Goal: Complete application form

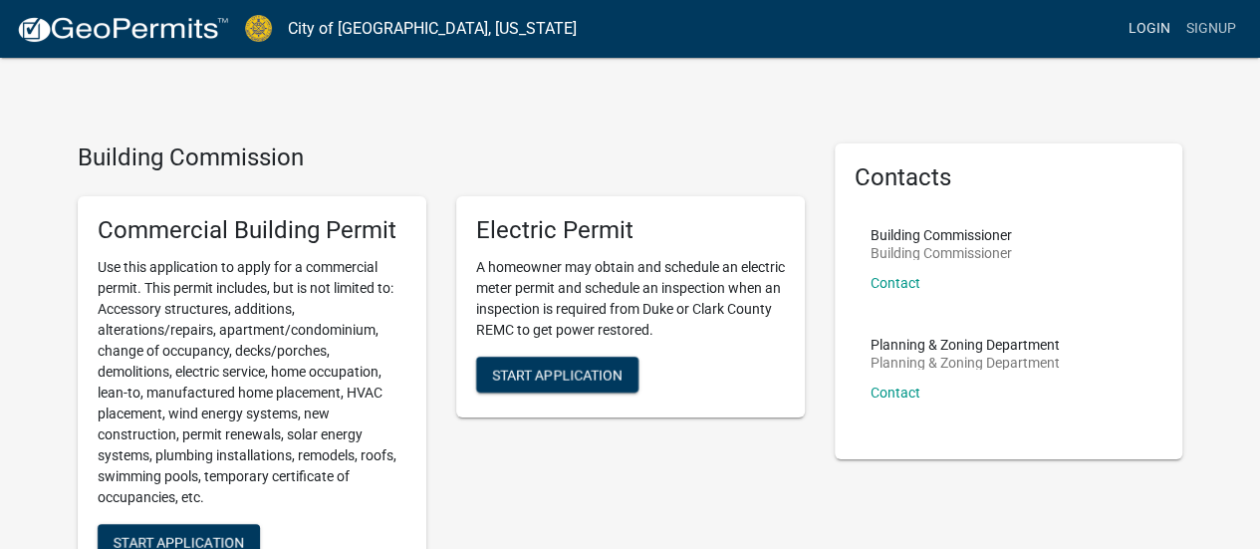
click at [1154, 28] on link "Login" at bounding box center [1149, 29] width 58 height 38
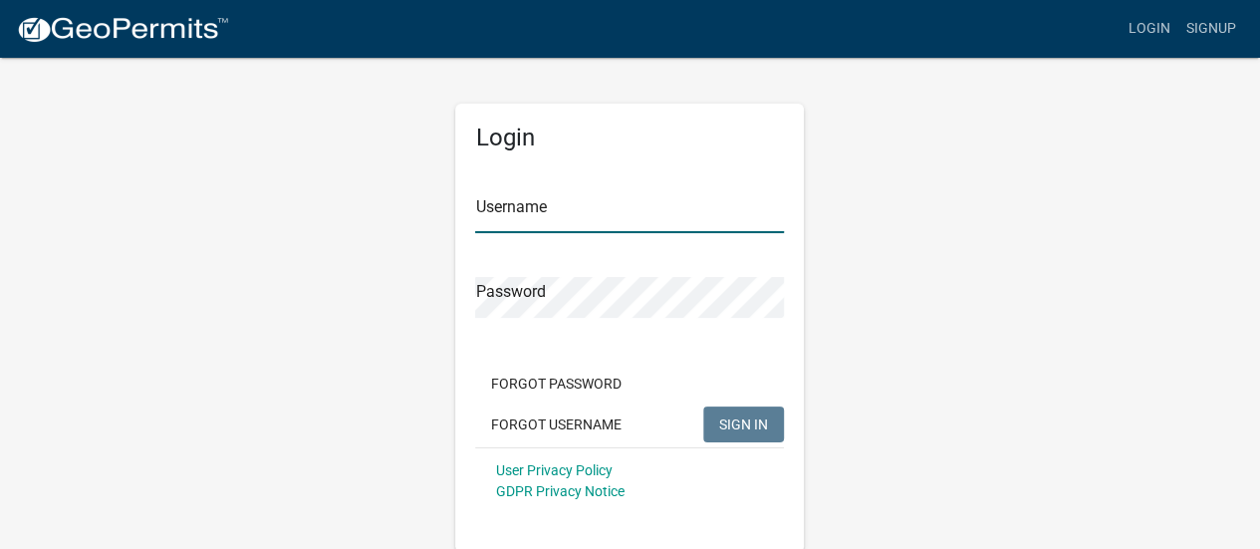
type input "eacfence"
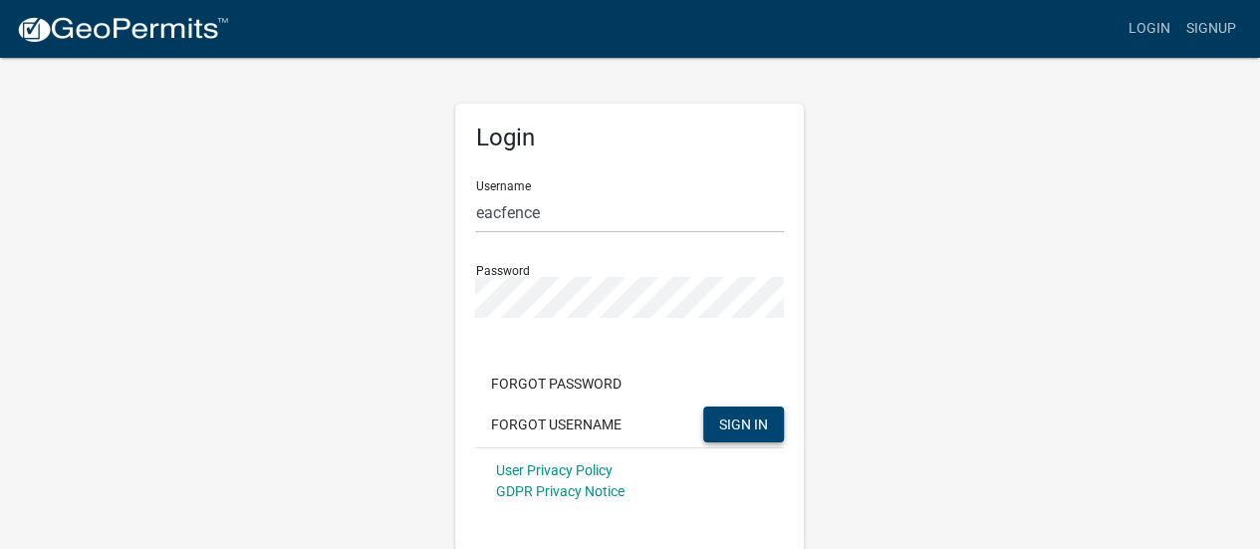
click at [732, 413] on button "SIGN IN" at bounding box center [743, 424] width 81 height 36
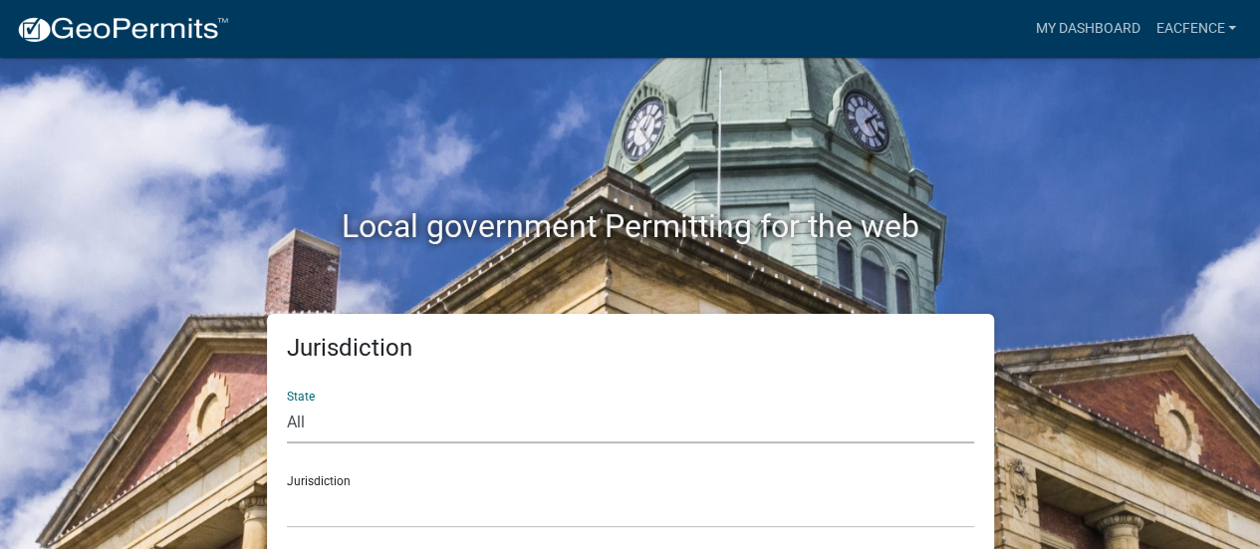
click at [583, 427] on select "All [US_STATE] [US_STATE] [US_STATE] [US_STATE] [US_STATE] [US_STATE] [US_STATE…" at bounding box center [630, 422] width 687 height 41
select select "[US_STATE]"
click at [287, 402] on select "All [US_STATE] [US_STATE] [US_STATE] [US_STATE] [US_STATE] [US_STATE] [US_STATE…" at bounding box center [630, 422] width 687 height 41
click at [522, 479] on div "Jurisdiction City of [GEOGRAPHIC_DATA], [US_STATE] City of [GEOGRAPHIC_DATA], […" at bounding box center [630, 493] width 687 height 69
click at [555, 523] on select "City of [GEOGRAPHIC_DATA], [US_STATE] City of [GEOGRAPHIC_DATA], [US_STATE] Cit…" at bounding box center [630, 507] width 687 height 41
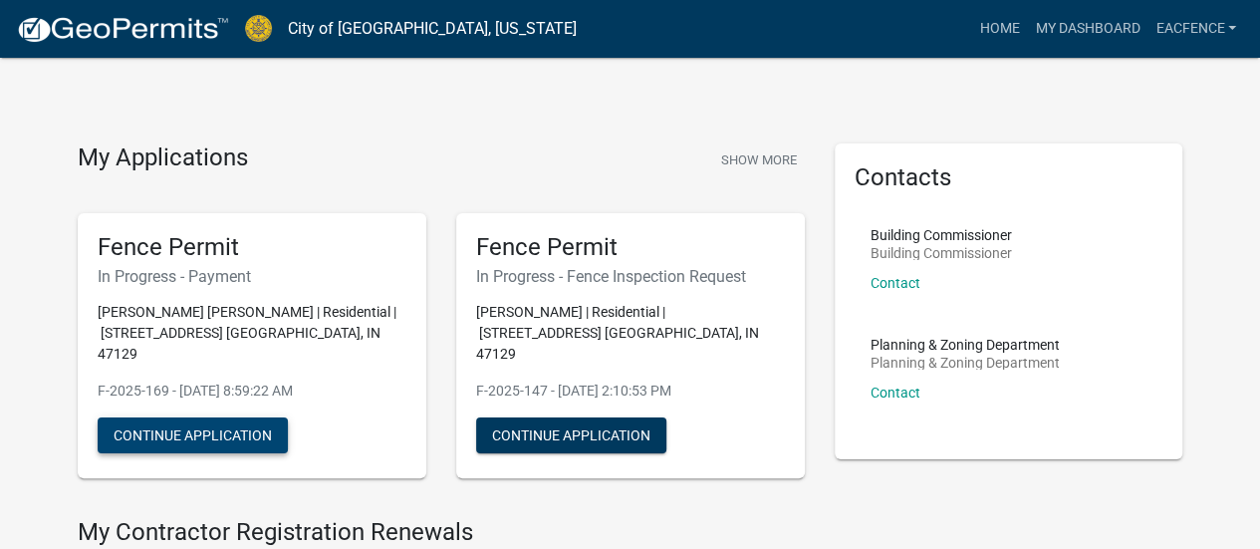
click at [165, 422] on button "Continue Application" at bounding box center [193, 435] width 190 height 36
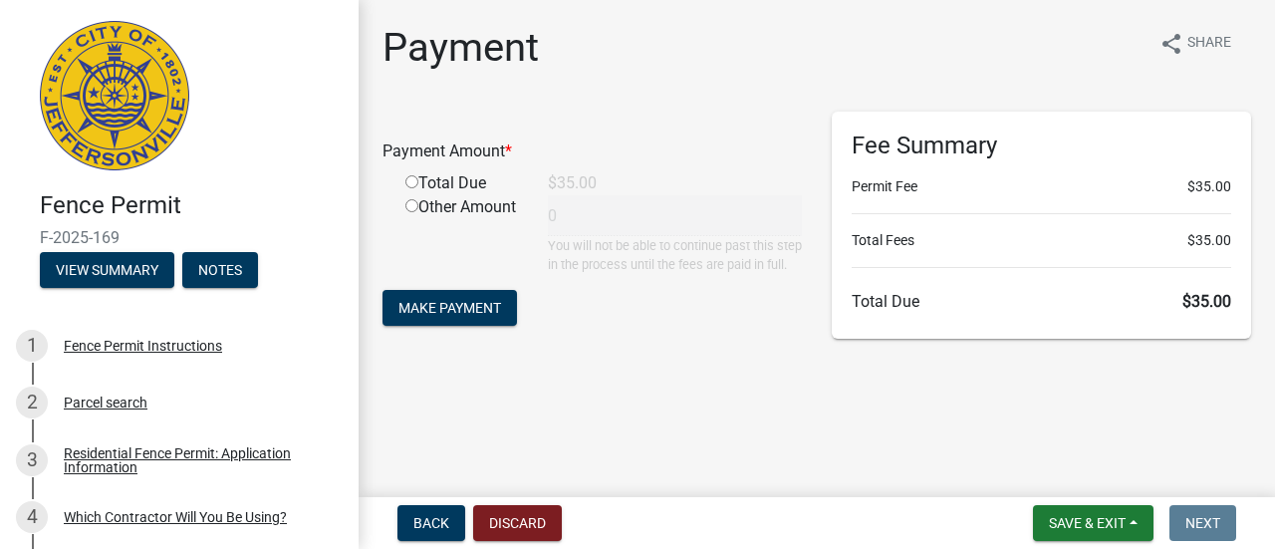
click at [415, 182] on input "radio" at bounding box center [411, 181] width 13 height 13
radio input "true"
type input "35"
click at [494, 316] on span "Make Payment" at bounding box center [449, 308] width 103 height 16
